Goal: Task Accomplishment & Management: Use online tool/utility

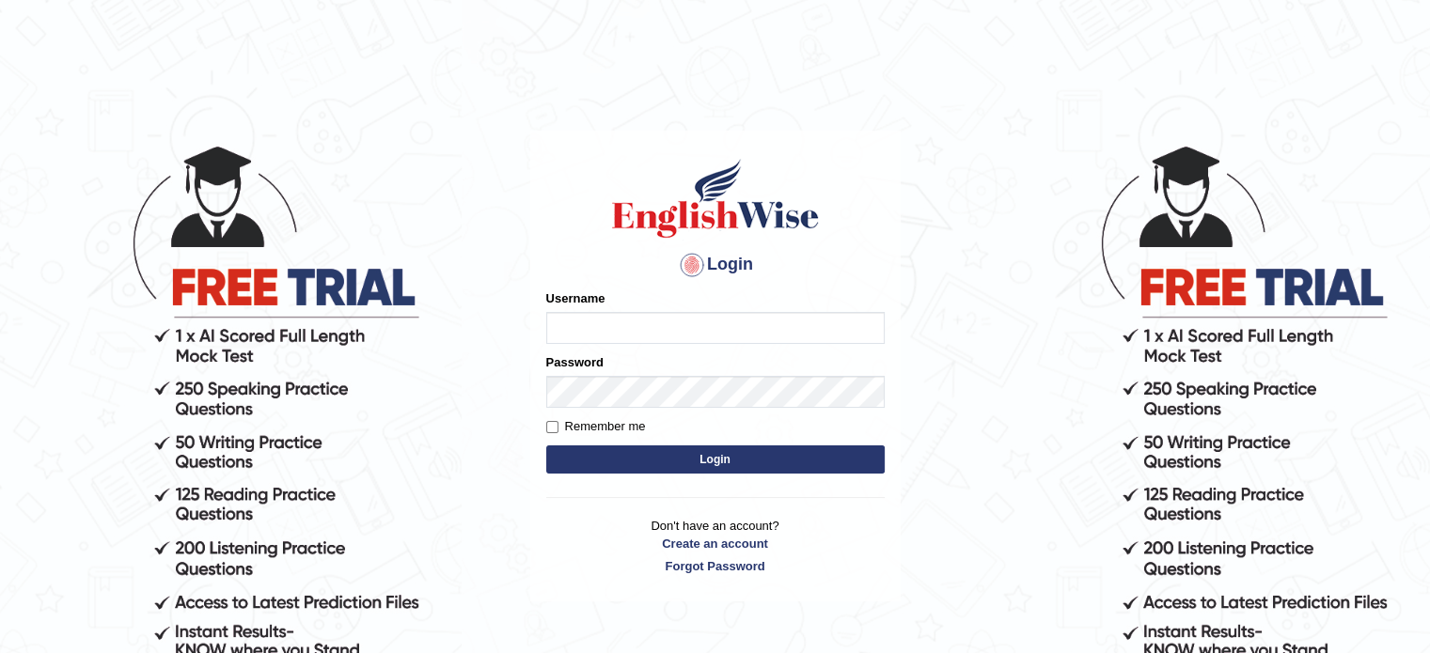
drag, startPoint x: 0, startPoint y: 0, endPoint x: 605, endPoint y: 324, distance: 686.9
click at [605, 324] on input "Username" at bounding box center [715, 328] width 338 height 32
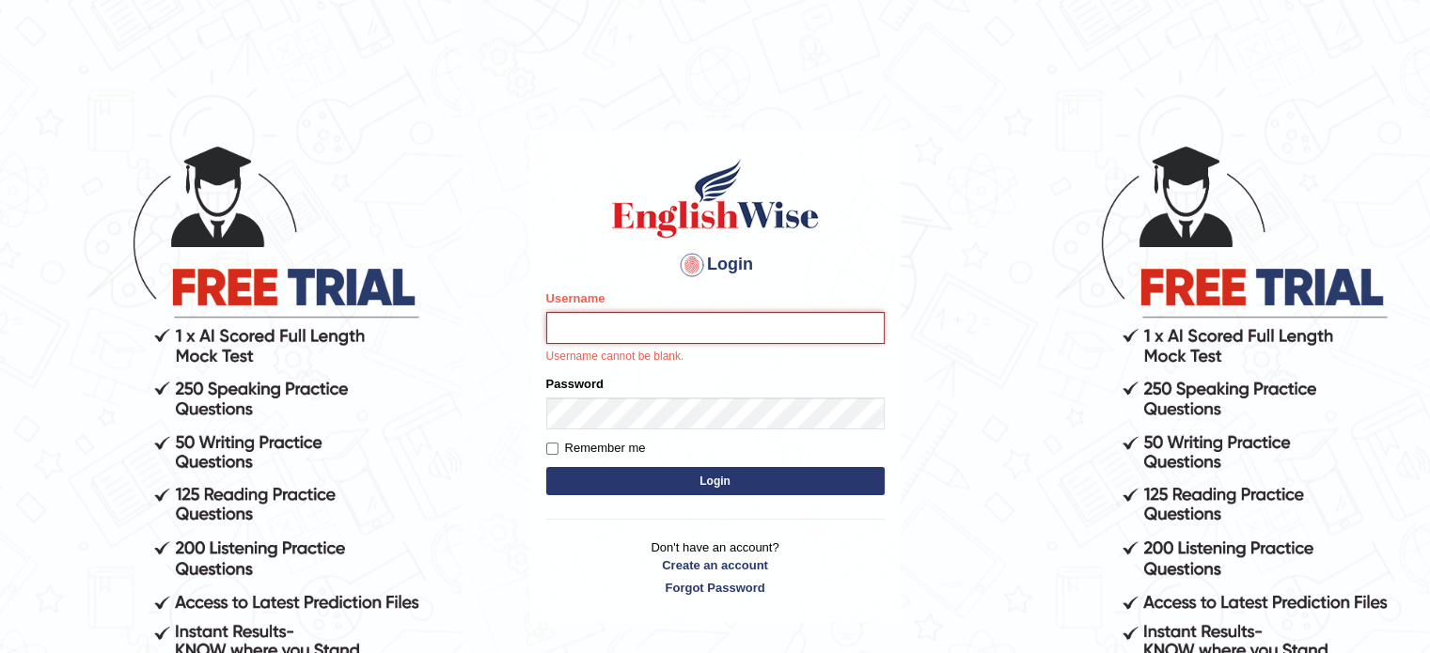
type input "abhi8867"
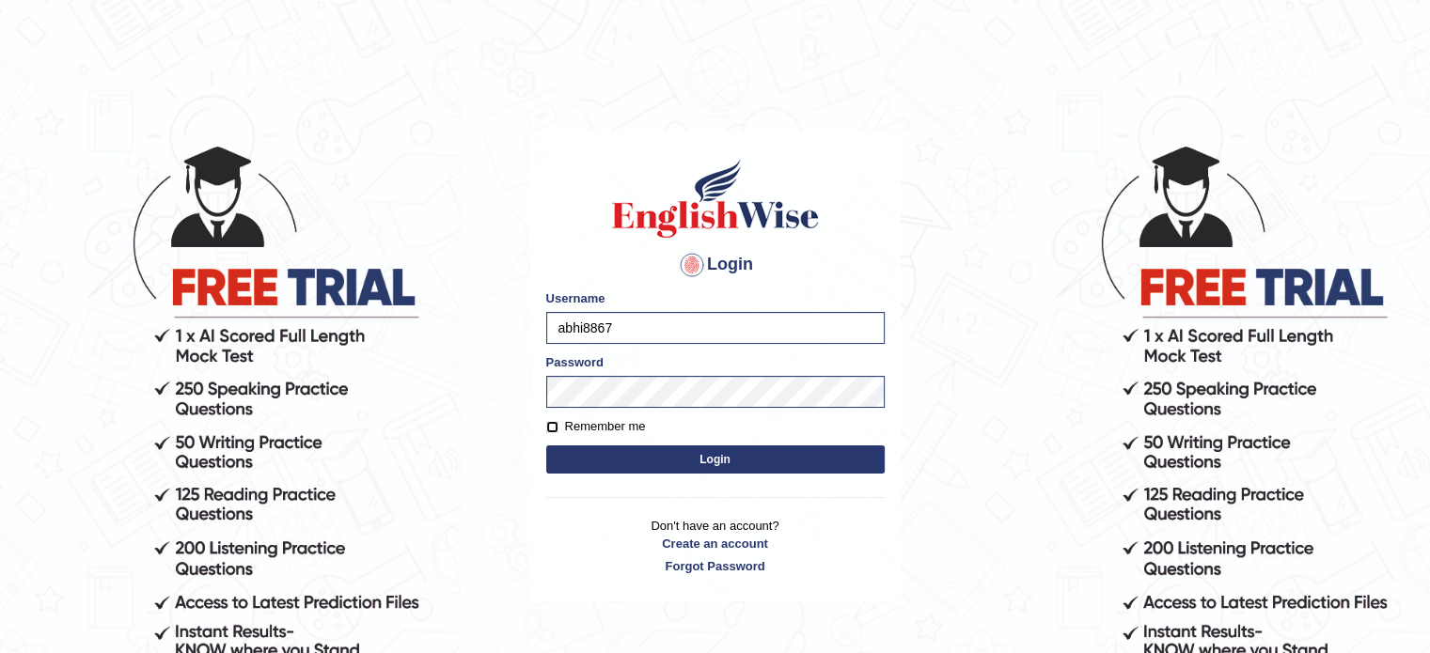
click at [555, 432] on input "Remember me" at bounding box center [552, 427] width 12 height 12
checkbox input "true"
click at [579, 458] on button "Login" at bounding box center [715, 460] width 338 height 28
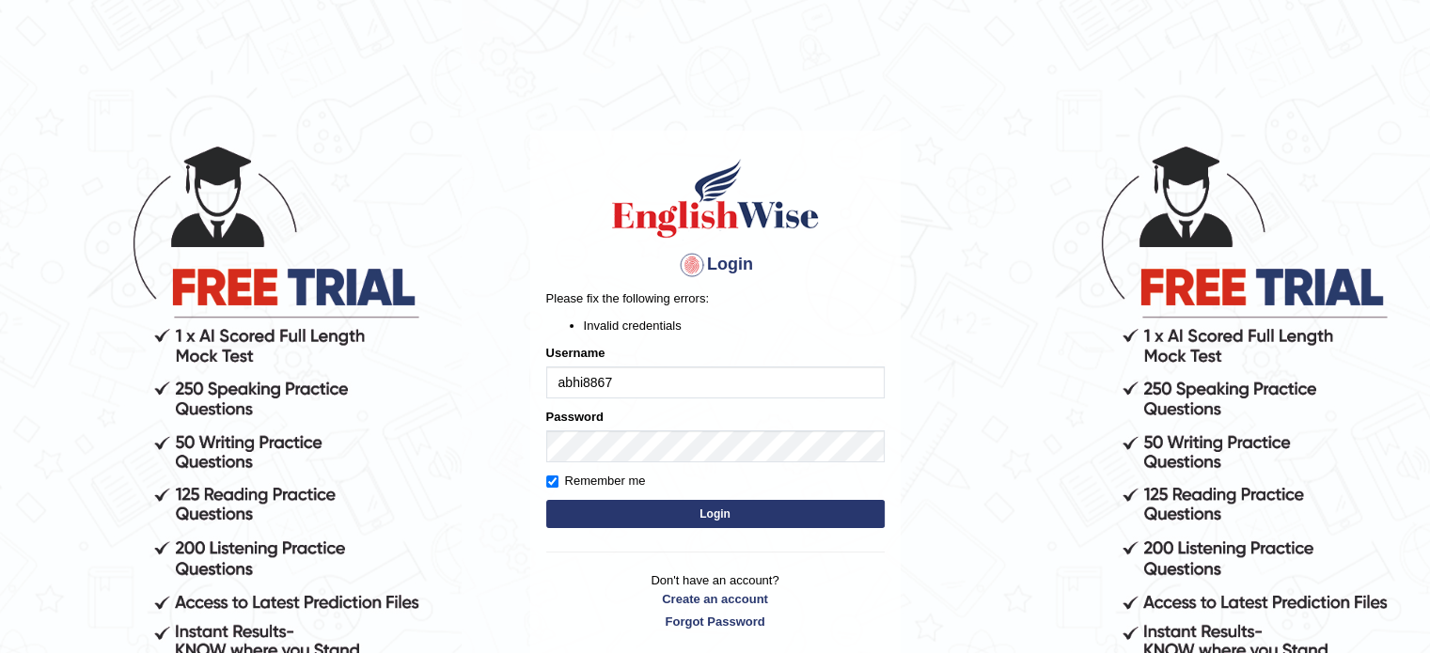
type input "sunny5678"
click at [703, 518] on button "Login" at bounding box center [715, 514] width 338 height 28
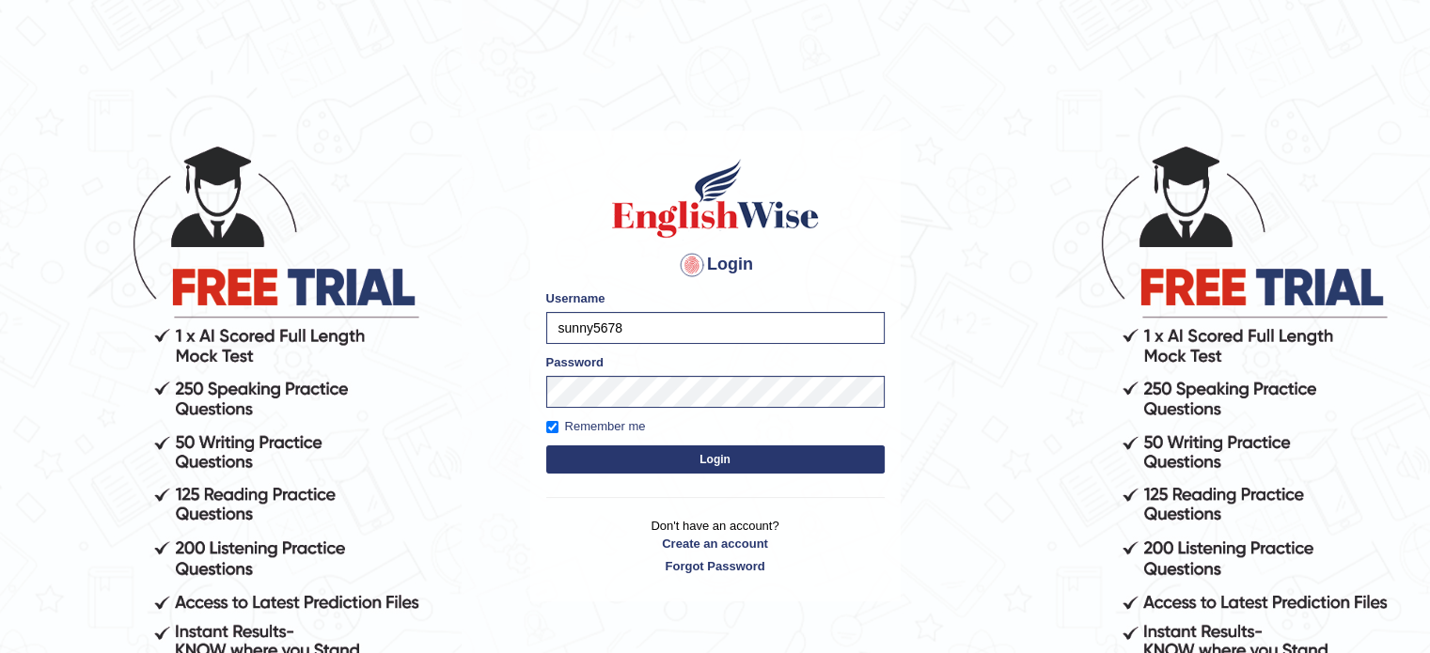
click at [693, 472] on button "Login" at bounding box center [715, 460] width 338 height 28
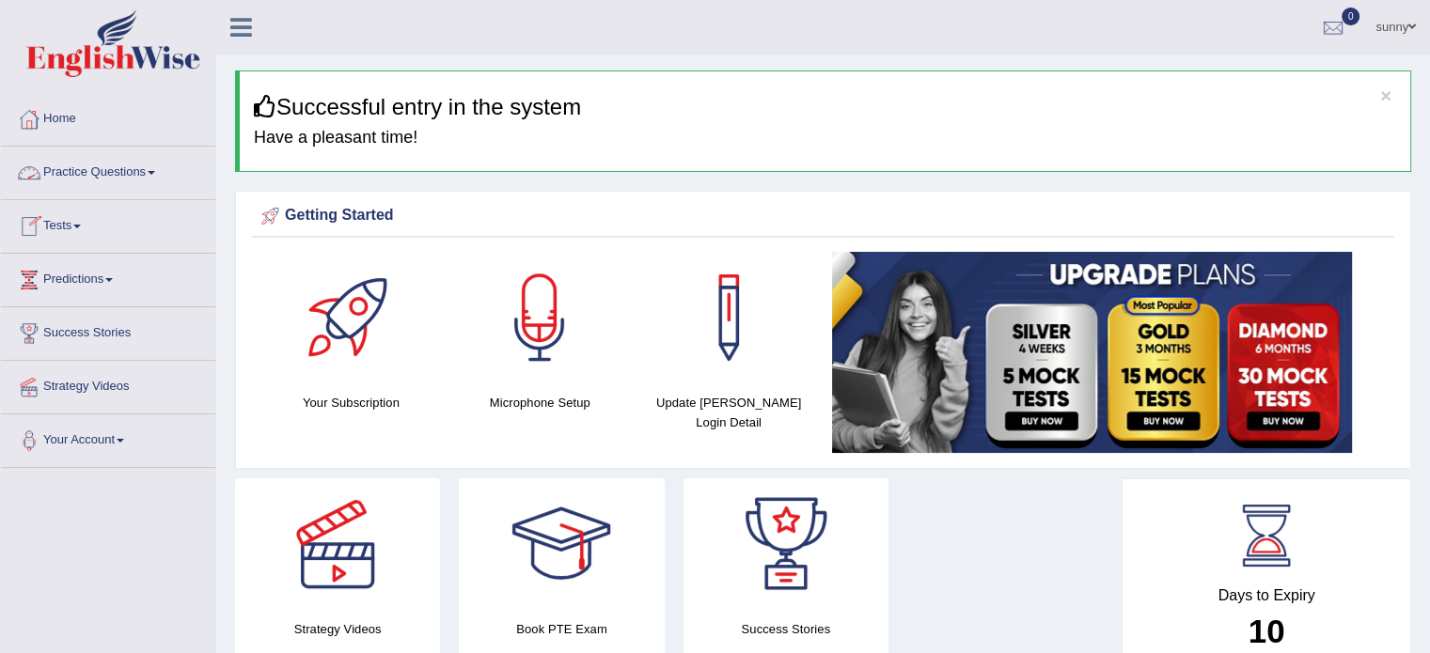
click at [163, 165] on link "Practice Questions" at bounding box center [108, 170] width 214 height 47
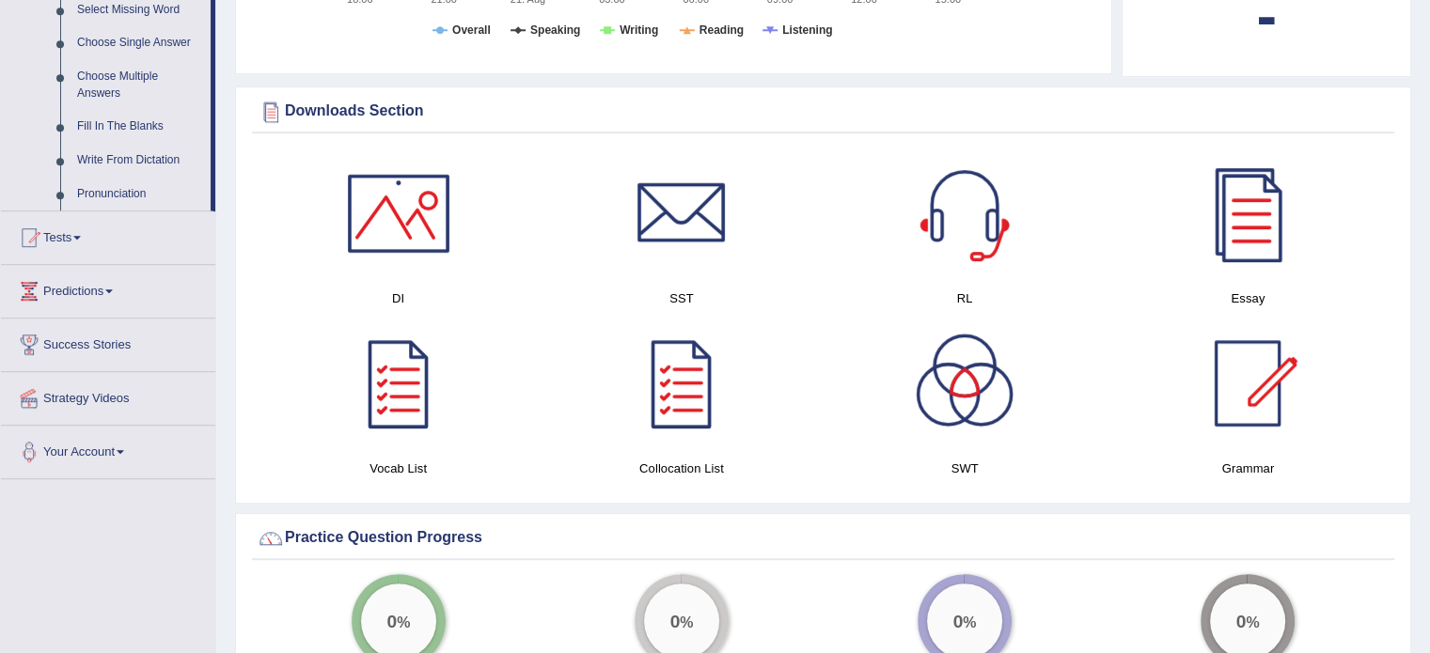
scroll to position [1113, 0]
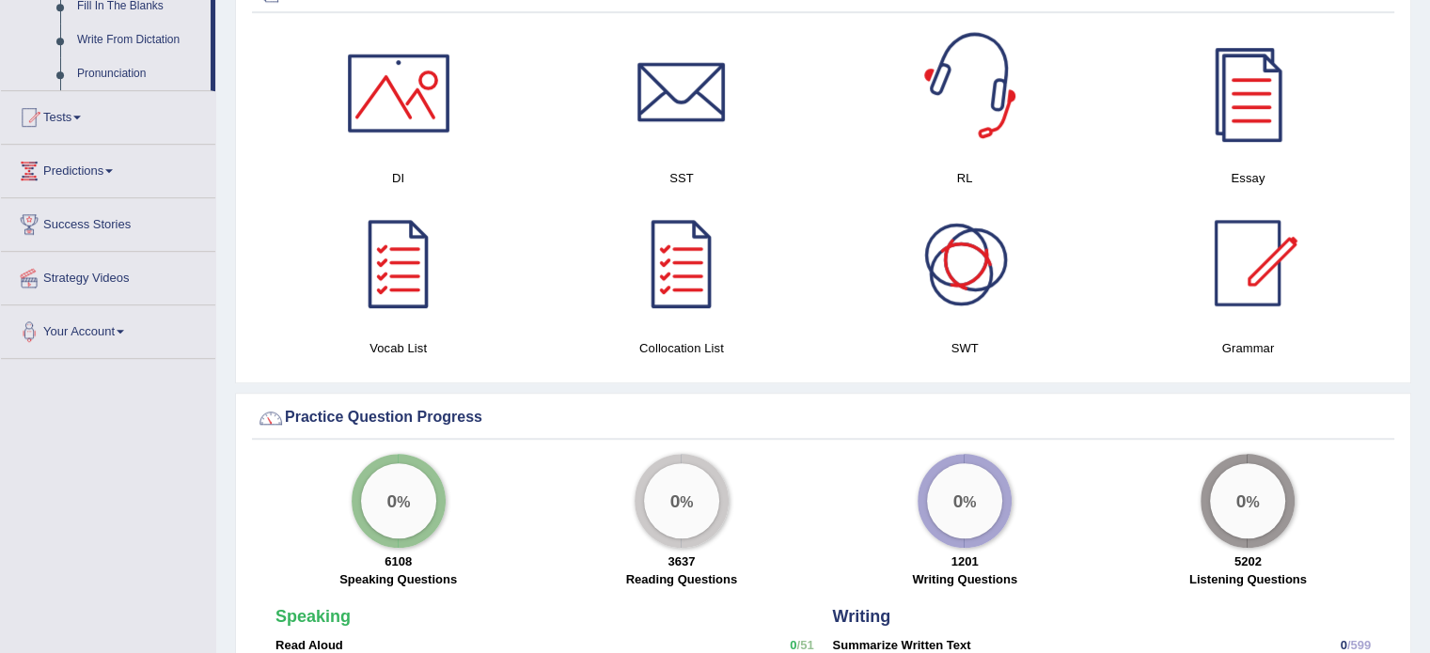
click at [951, 141] on div at bounding box center [965, 93] width 132 height 132
